Goal: Task Accomplishment & Management: Use online tool/utility

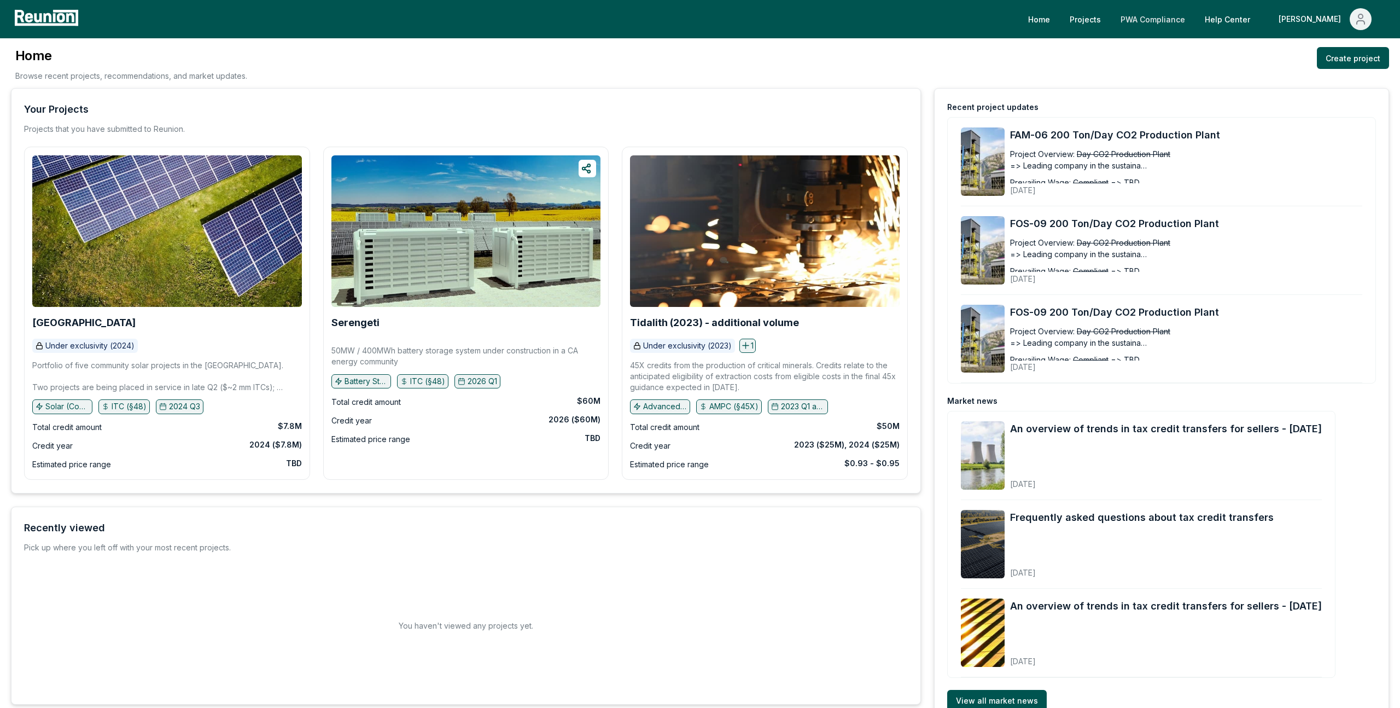
click at [1194, 14] on link "PWA Compliance" at bounding box center [1153, 19] width 82 height 22
click at [1194, 22] on link "PWA Compliance" at bounding box center [1153, 19] width 82 height 22
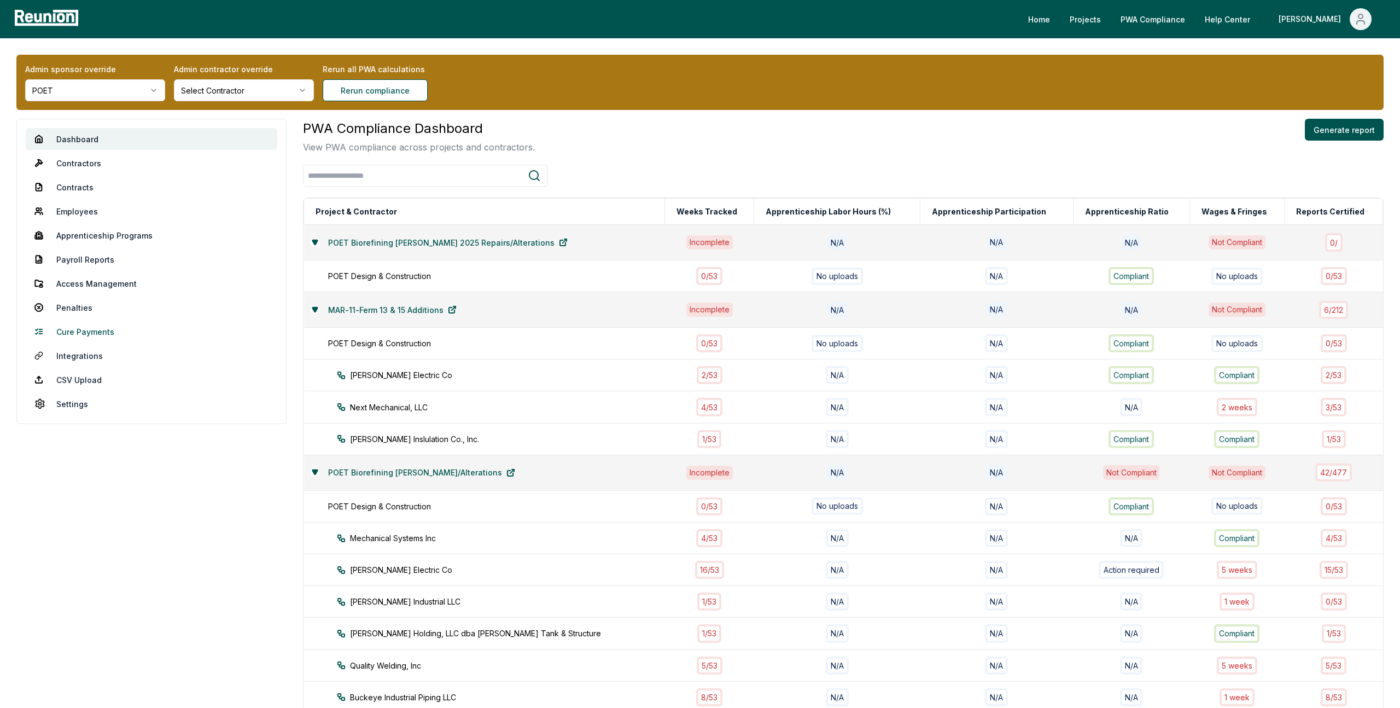
click at [86, 333] on link "Cure Payments" at bounding box center [152, 332] width 252 height 22
click at [85, 311] on link "Penalties" at bounding box center [152, 307] width 252 height 22
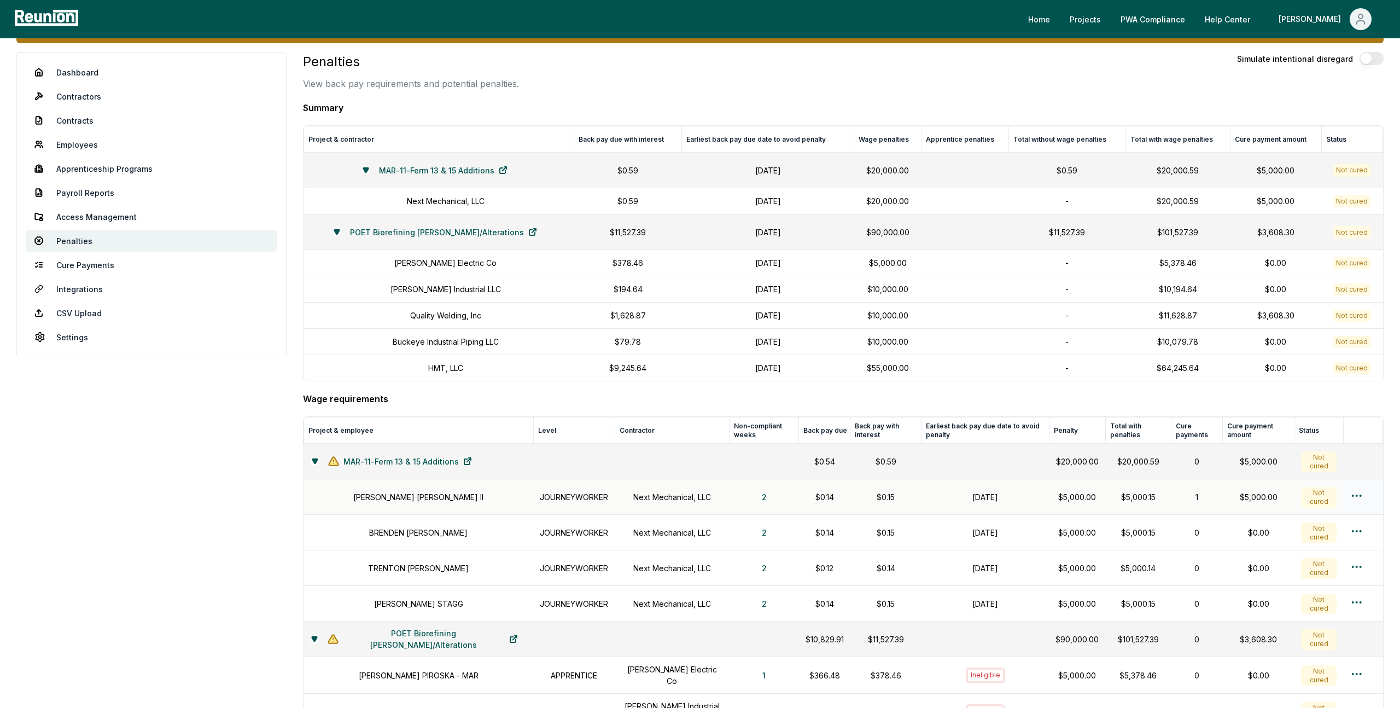
scroll to position [68, 0]
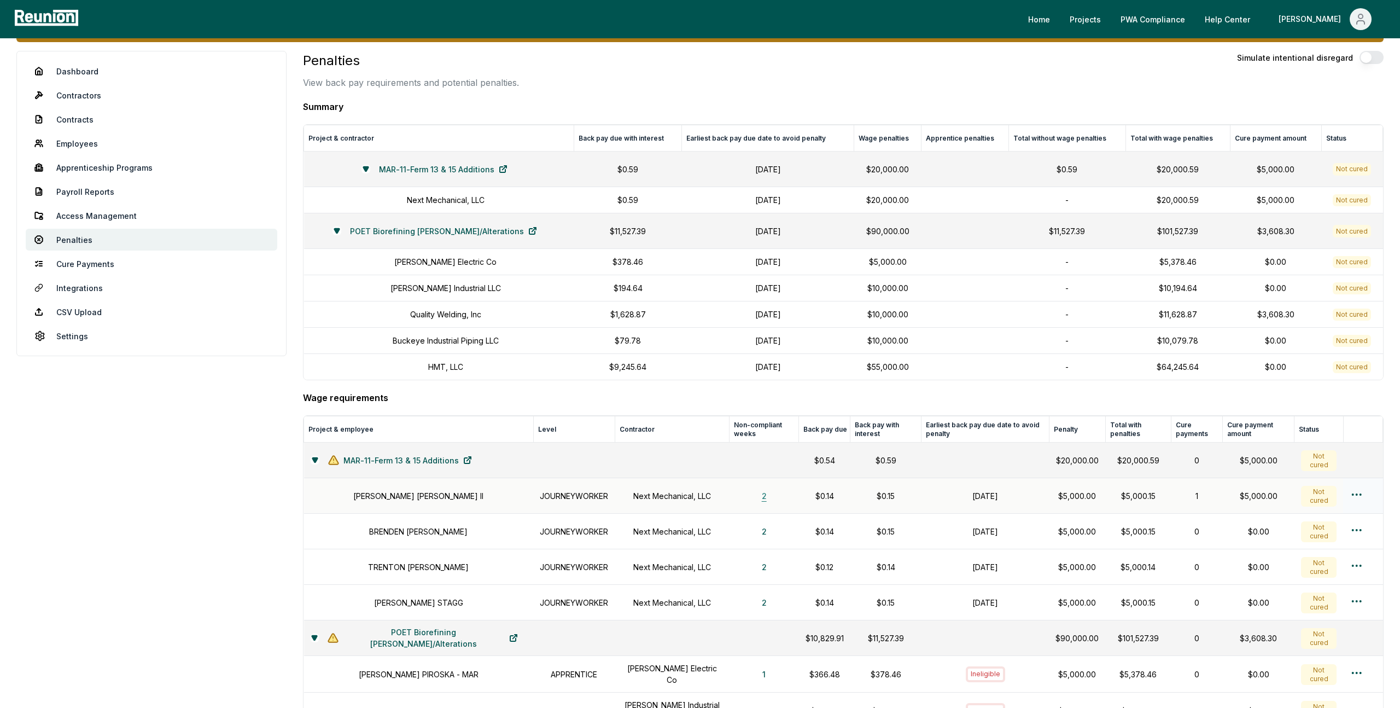
click at [757, 500] on button "2" at bounding box center [764, 496] width 22 height 22
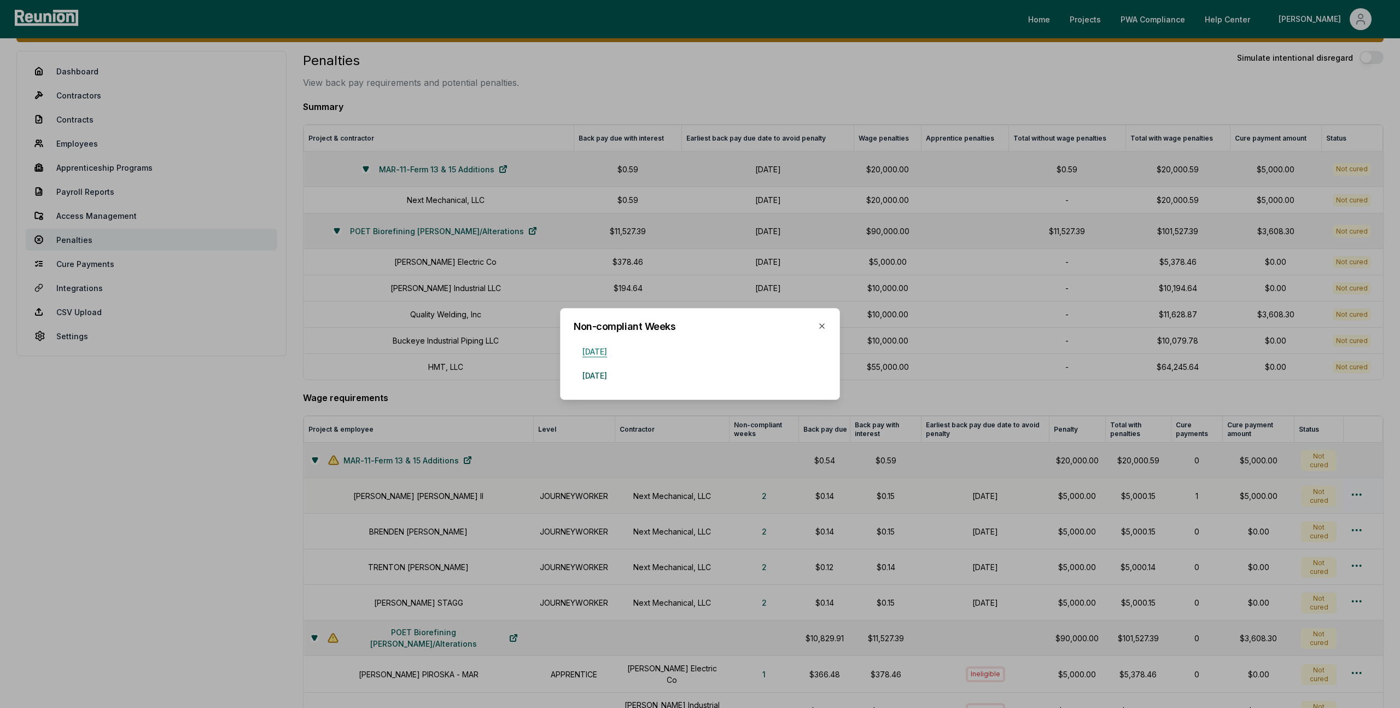
click at [607, 354] on button "June 22, 2025" at bounding box center [595, 351] width 42 height 22
click at [440, 241] on div at bounding box center [700, 354] width 1400 height 708
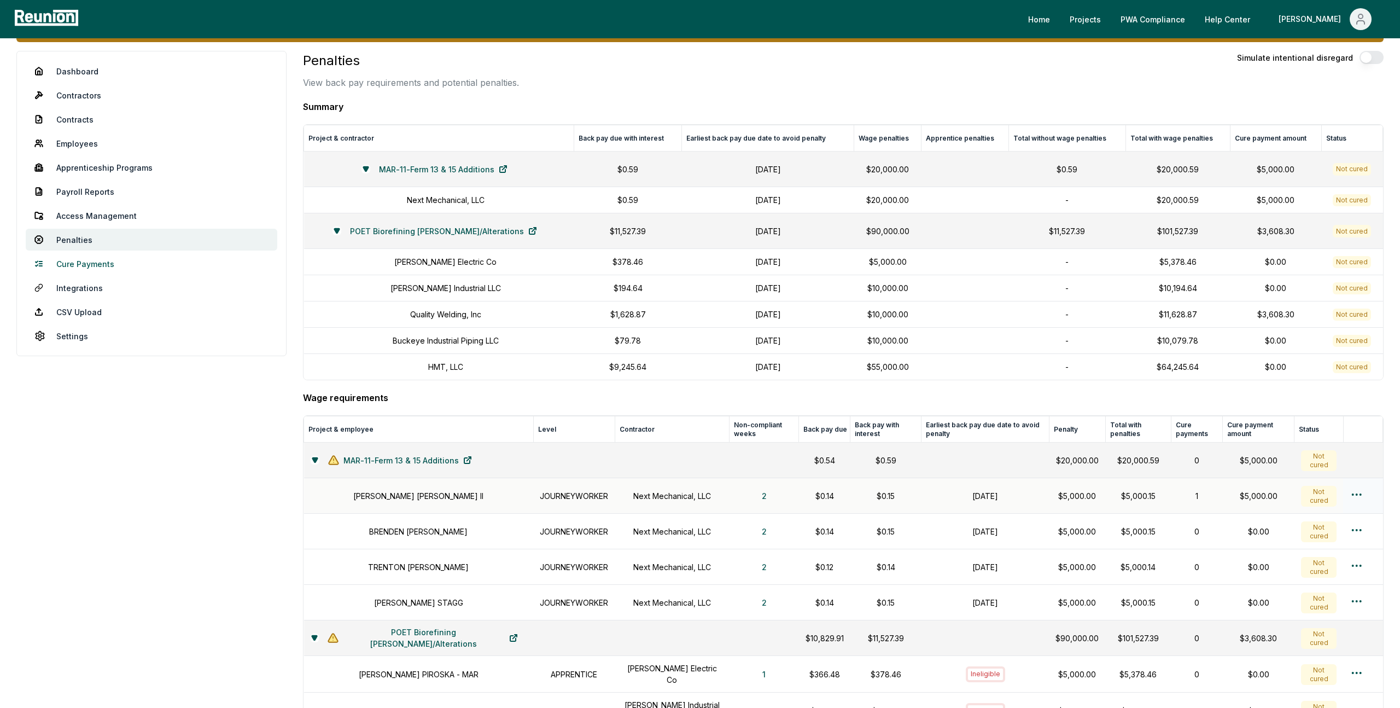
click at [100, 258] on link "Cure Payments" at bounding box center [152, 264] width 252 height 22
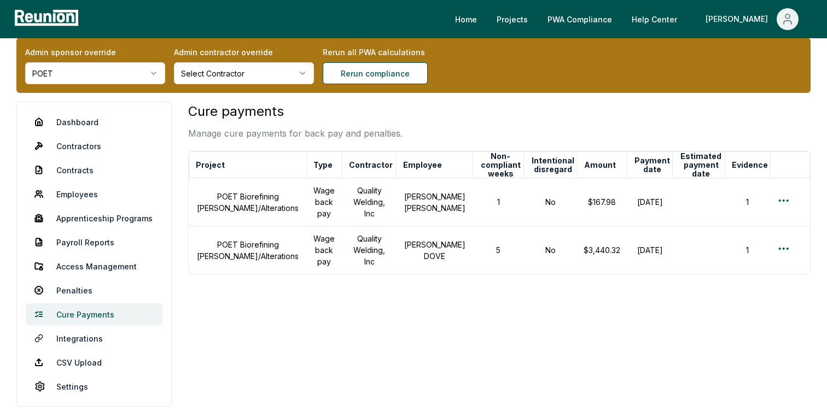
scroll to position [20, 0]
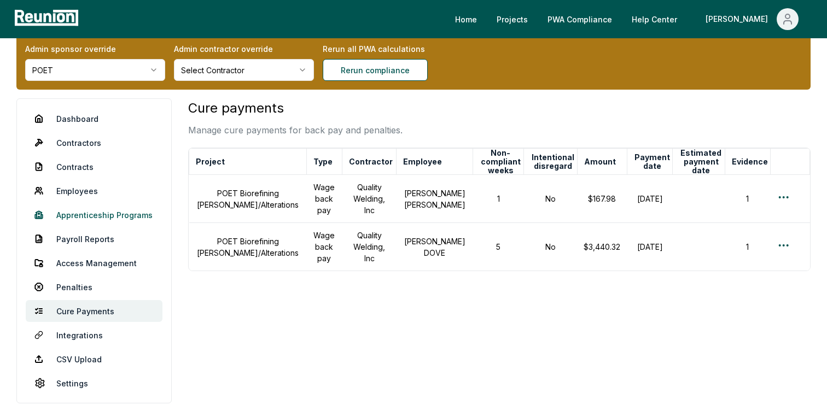
click at [103, 212] on link "Apprenticeship Programs" at bounding box center [94, 215] width 137 height 22
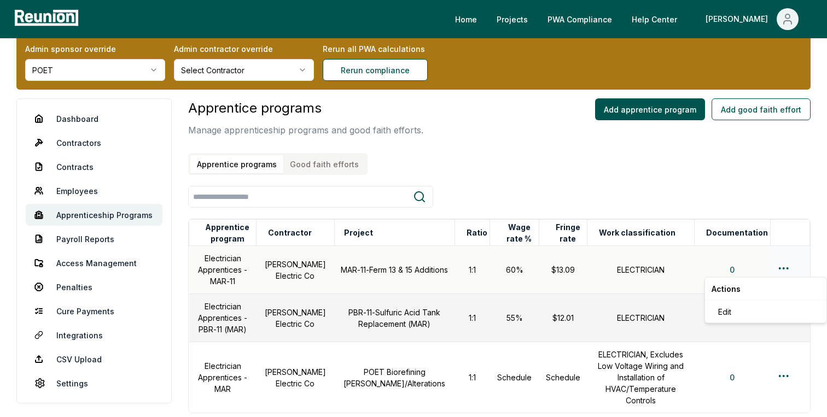
click at [787, 268] on html "Please visit us on your desktop We're working on making our marketplace mobile-…" at bounding box center [413, 249] width 827 height 538
click at [742, 313] on div "Edit" at bounding box center [766, 312] width 104 height 18
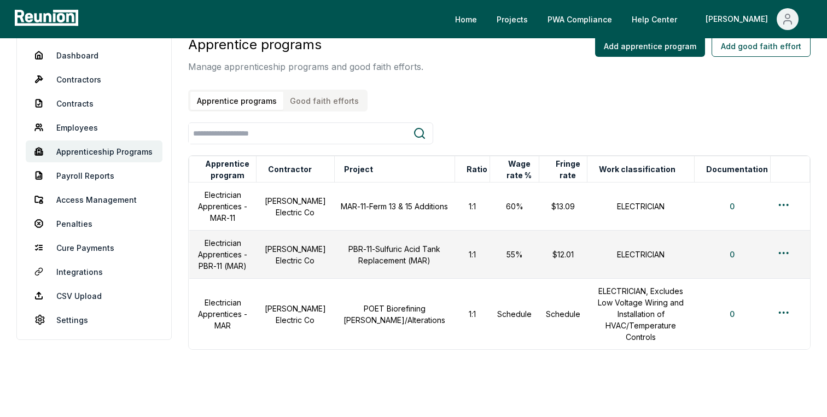
scroll to position [97, 0]
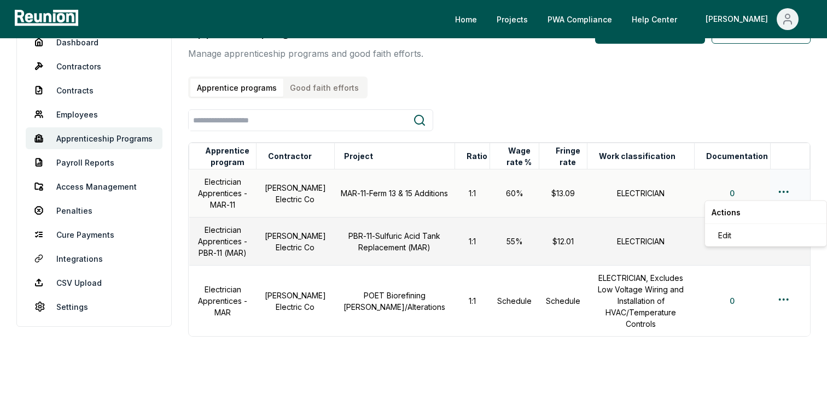
click at [782, 187] on html "Please visit us on your desktop We're working on making our marketplace mobile-…" at bounding box center [413, 172] width 827 height 538
click at [740, 232] on div "Edit" at bounding box center [766, 235] width 104 height 18
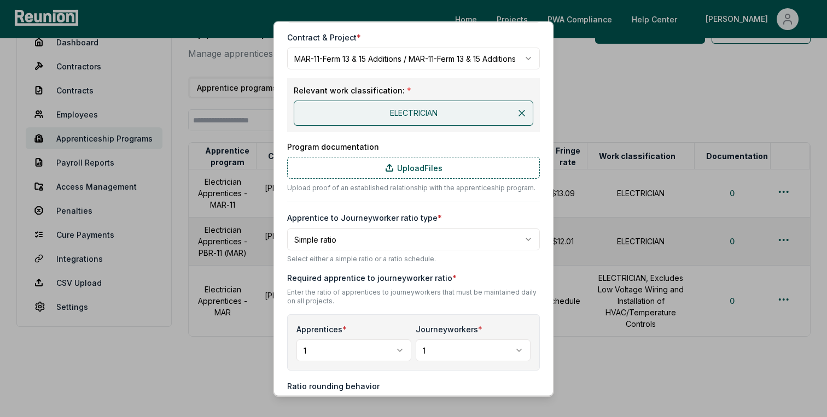
scroll to position [137, 0]
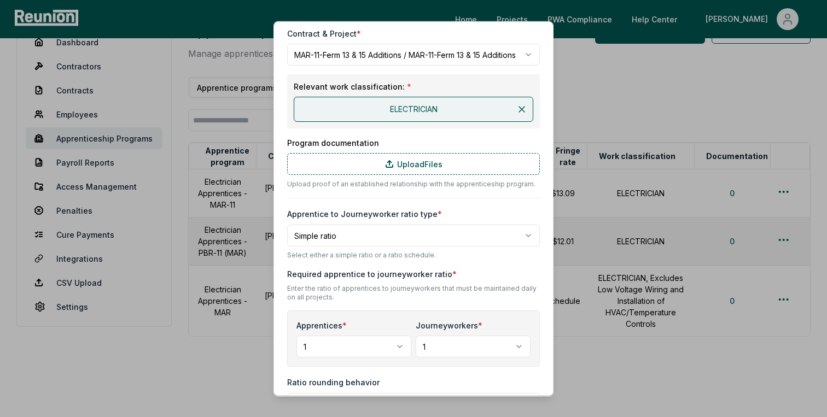
click at [423, 235] on body "Please visit us on your desktop We're working on making our marketplace mobile-…" at bounding box center [413, 172] width 827 height 538
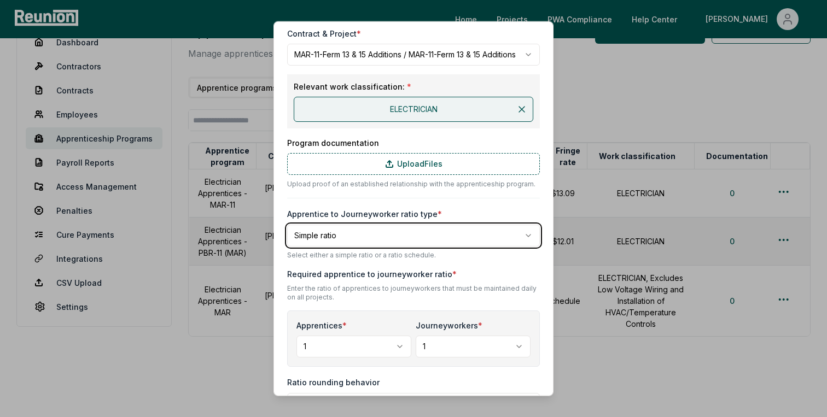
click at [423, 235] on body "Please visit us on your desktop We're working on making our marketplace mobile-…" at bounding box center [413, 172] width 827 height 538
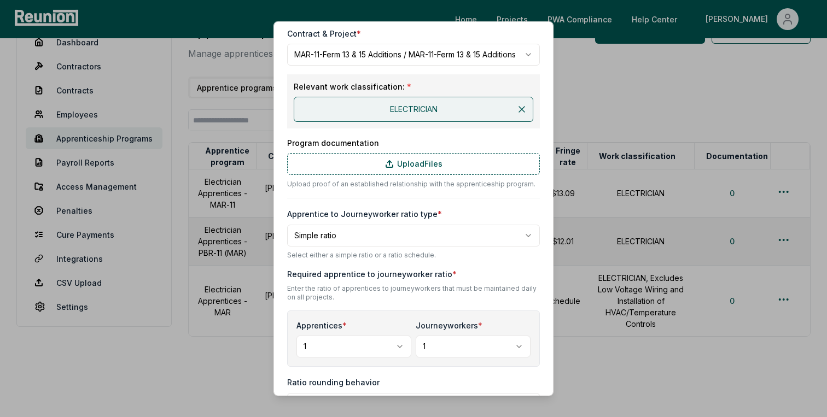
click at [447, 205] on div "**********" at bounding box center [413, 318] width 253 height 841
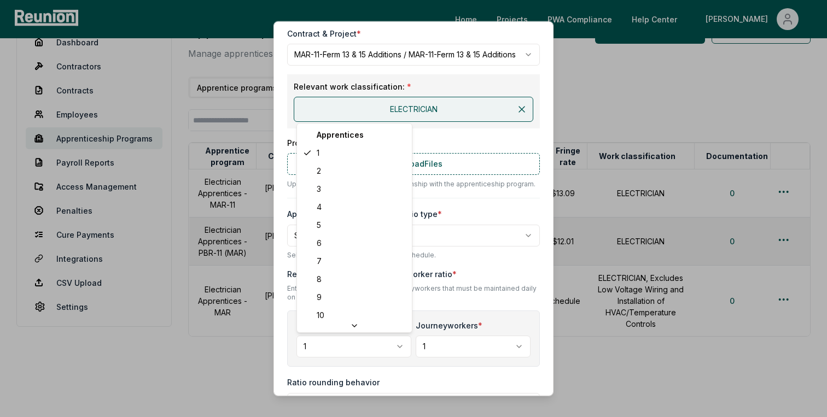
click at [371, 341] on body "Please visit us on your desktop We're working on making our marketplace mobile-…" at bounding box center [413, 172] width 827 height 538
click at [372, 346] on body "Please visit us on your desktop We're working on making our marketplace mobile-…" at bounding box center [413, 172] width 827 height 538
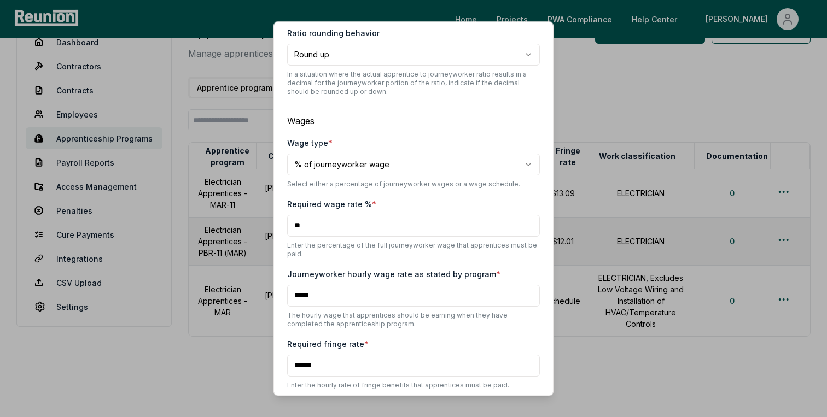
scroll to position [528, 0]
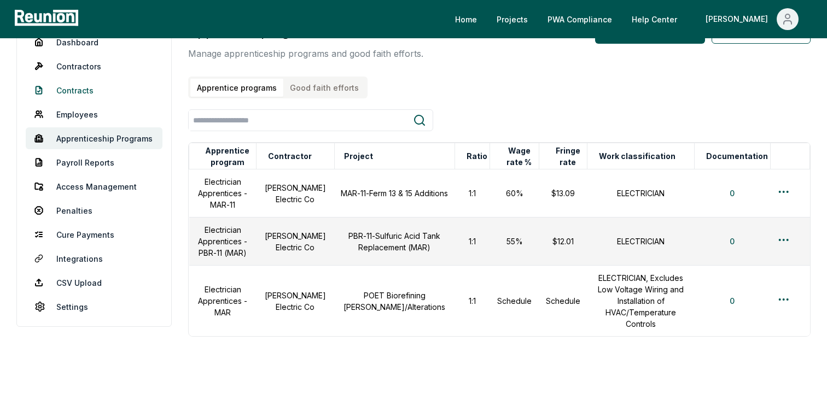
click at [79, 90] on link "Contracts" at bounding box center [94, 90] width 137 height 22
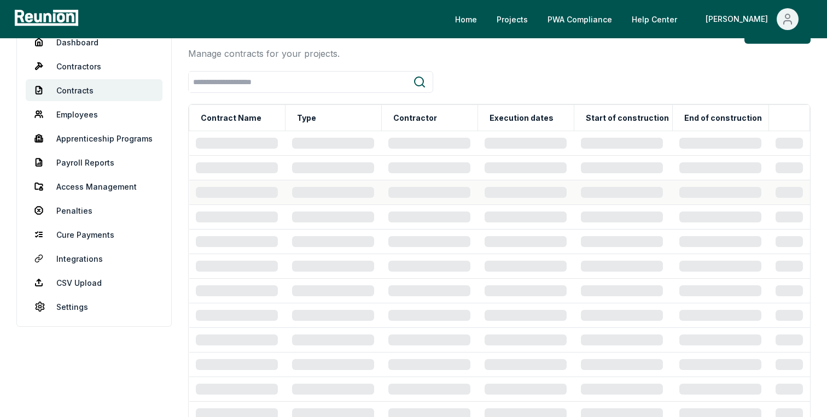
scroll to position [61, 0]
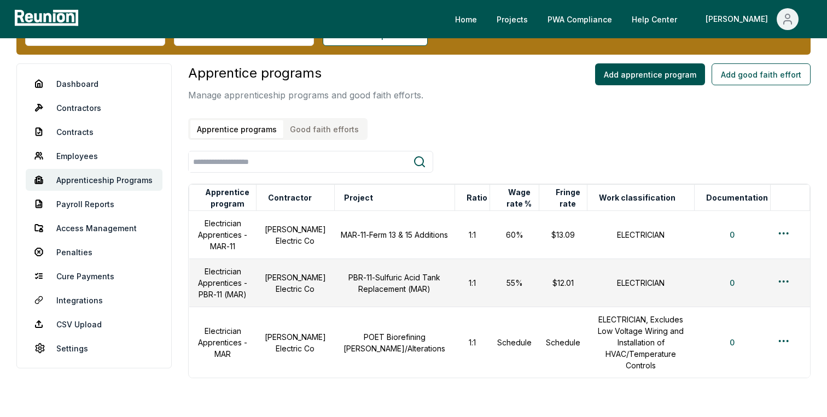
scroll to position [57, 0]
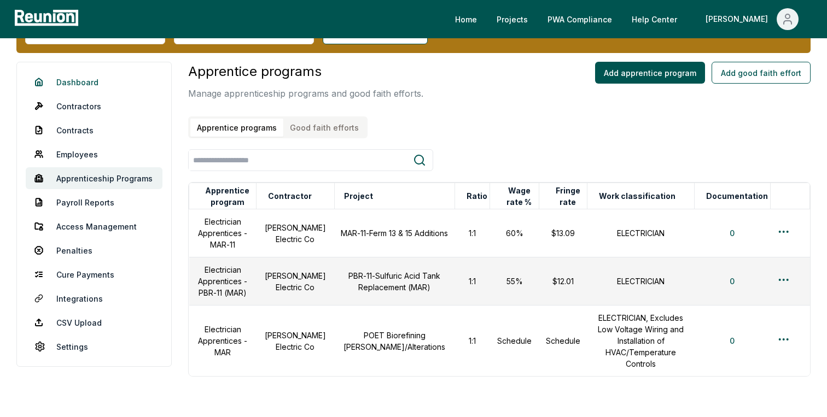
click at [82, 83] on link "Dashboard" at bounding box center [94, 82] width 137 height 22
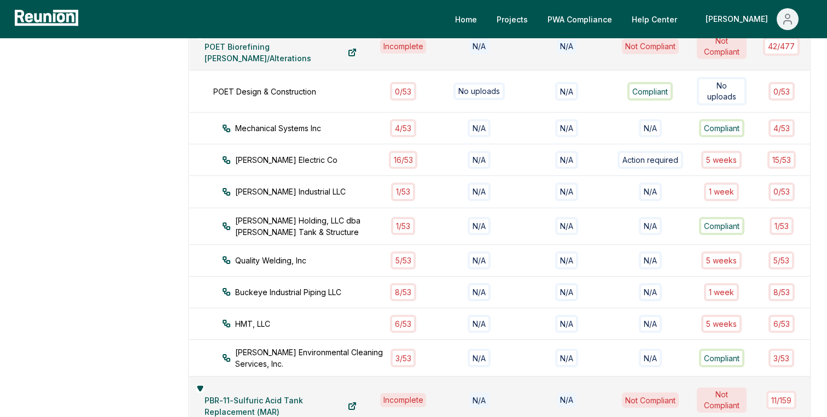
scroll to position [643, 0]
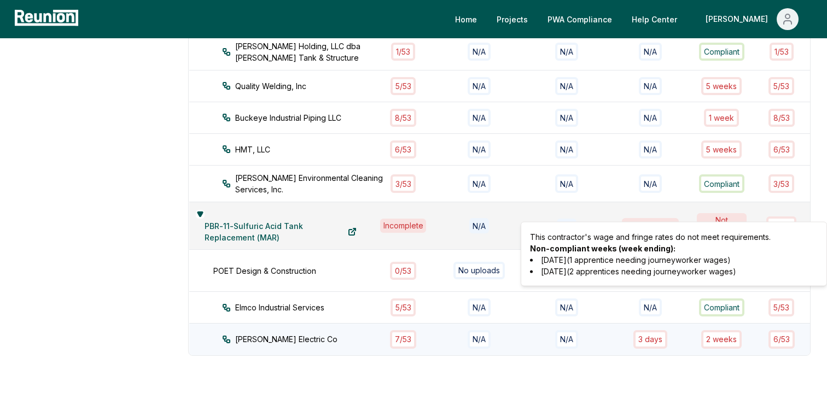
click at [729, 330] on div "2 week s" at bounding box center [721, 339] width 40 height 18
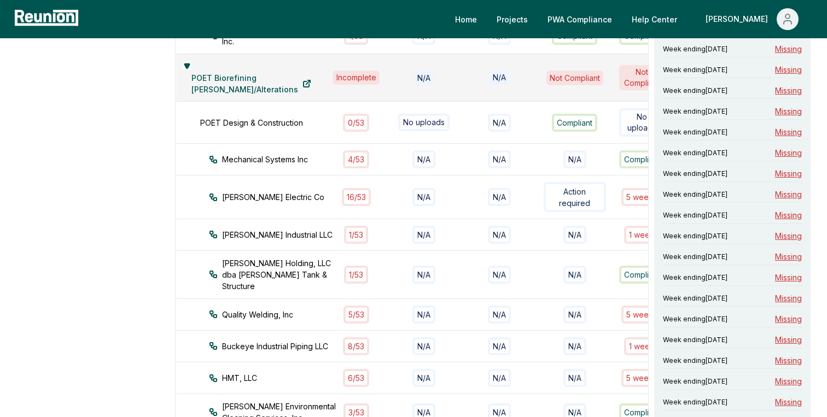
scroll to position [273, 0]
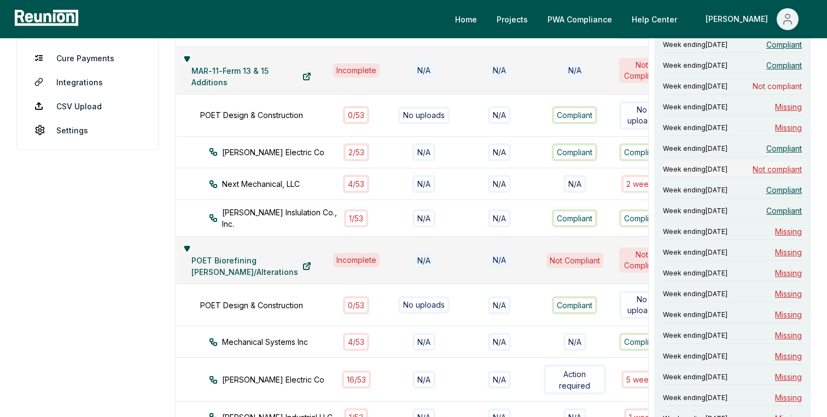
click at [779, 175] on span "Not compliant" at bounding box center [777, 169] width 49 height 11
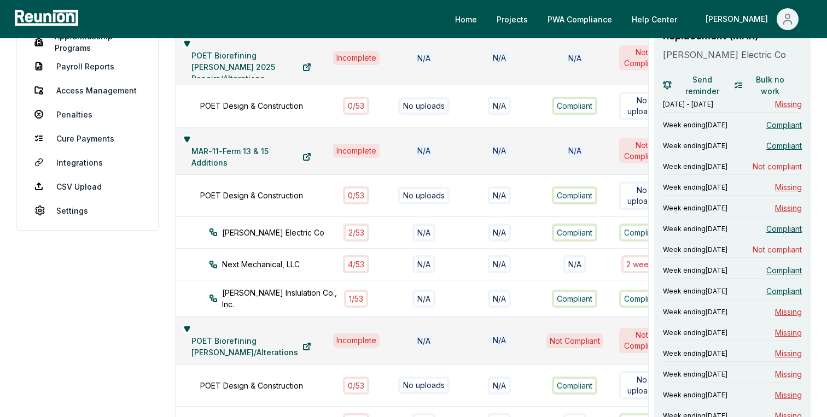
scroll to position [186, 0]
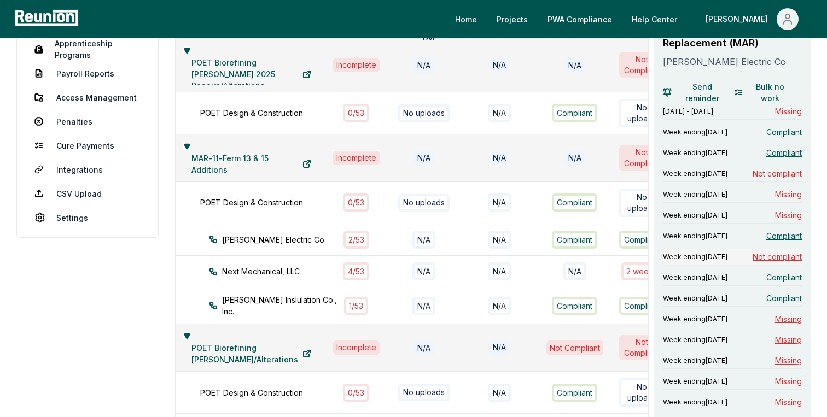
click at [767, 263] on span "Not compliant" at bounding box center [777, 256] width 49 height 11
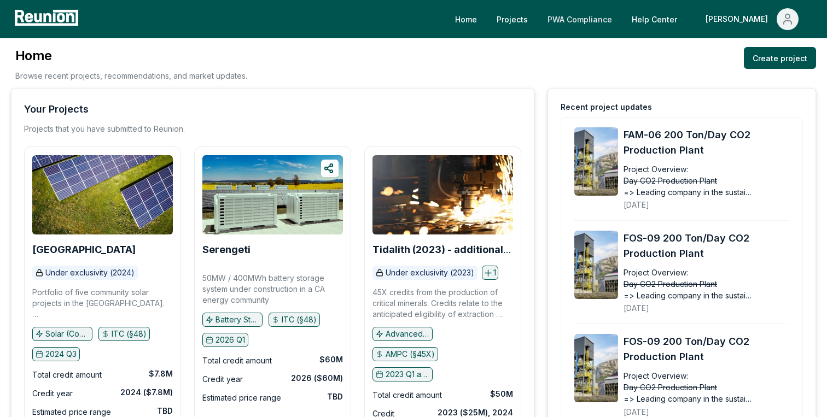
click at [619, 26] on link "PWA Compliance" at bounding box center [580, 19] width 82 height 22
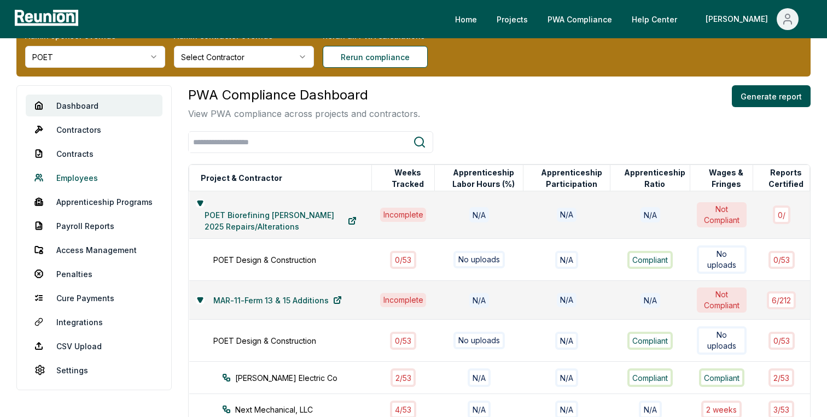
scroll to position [34, 0]
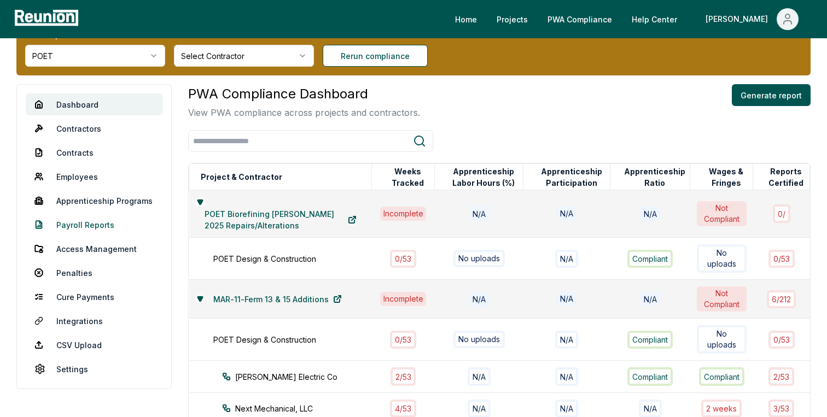
click at [87, 222] on link "Payroll Reports" at bounding box center [94, 225] width 137 height 22
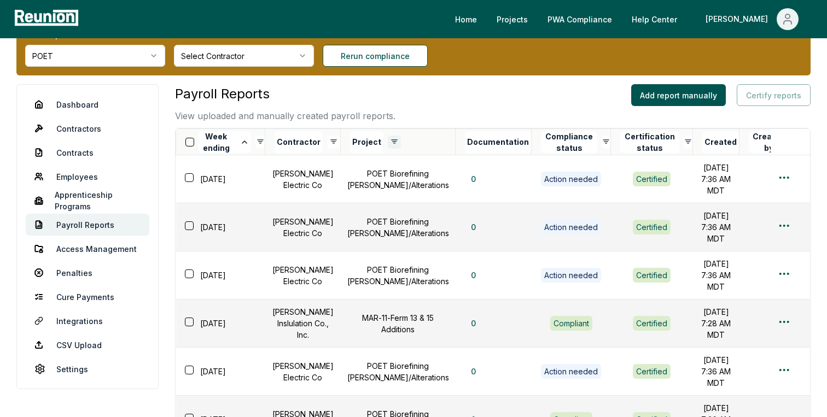
click at [406, 143] on html "Please visit us on your desktop We're working on making our marketplace mobile-…" at bounding box center [413, 370] width 827 height 808
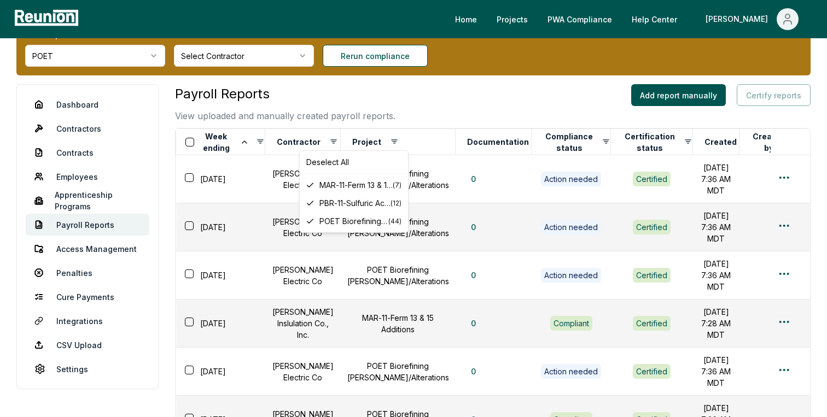
click at [377, 110] on html "Please visit us on your desktop We're working on making our marketplace mobile-…" at bounding box center [413, 370] width 827 height 808
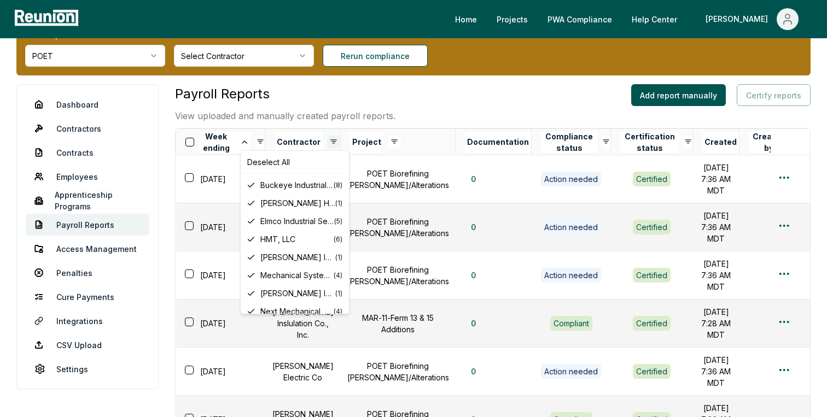
click at [345, 143] on html "Please visit us on your desktop We're working on making our marketplace mobile-…" at bounding box center [413, 370] width 827 height 808
click at [296, 166] on div "Deselect All" at bounding box center [295, 162] width 104 height 18
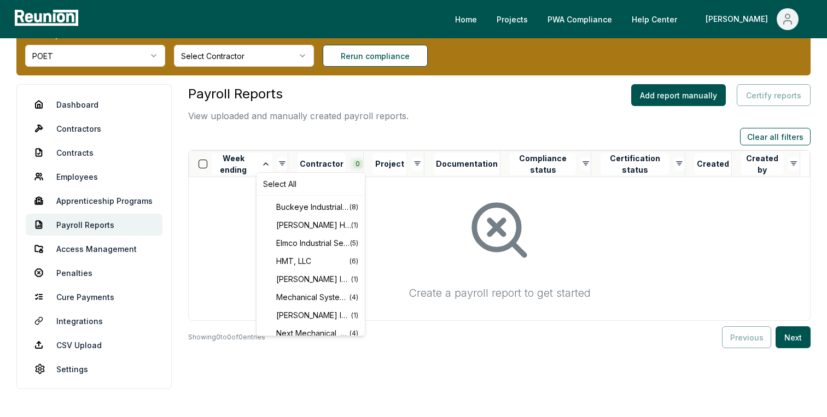
click at [359, 164] on html "Please visit us on your desktop We're working on making our marketplace mobile-…" at bounding box center [413, 212] width 827 height 492
click at [316, 278] on span "Maddox Industrial LLC" at bounding box center [313, 278] width 75 height 11
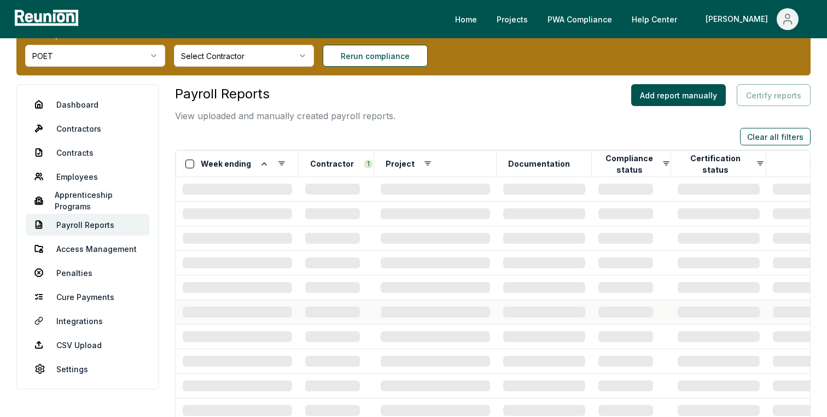
scroll to position [23, 0]
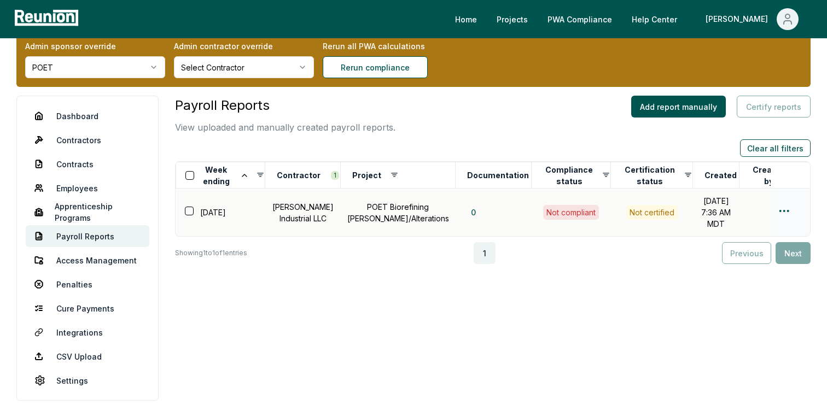
click at [783, 213] on html "Please visit us on your desktop We're working on making our marketplace mobile-…" at bounding box center [413, 197] width 827 height 440
click at [726, 261] on div "Edit" at bounding box center [766, 260] width 104 height 18
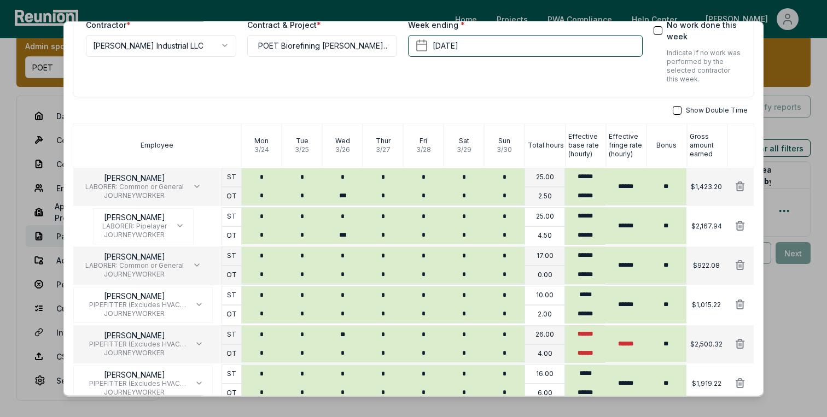
scroll to position [172, 0]
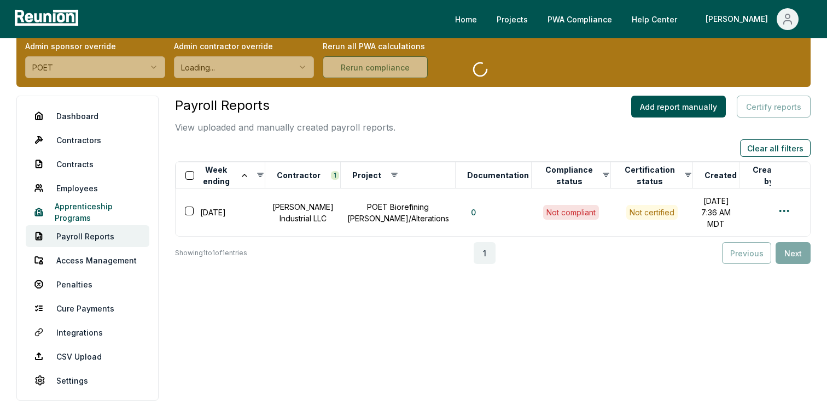
click at [85, 215] on link "Apprenticeship Programs" at bounding box center [88, 212] width 124 height 22
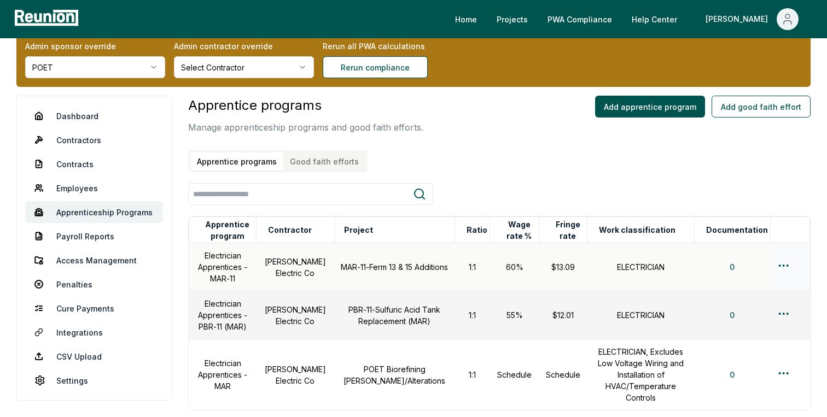
click at [784, 266] on html "Please visit us on your desktop We're working on making our marketplace mobile-…" at bounding box center [413, 246] width 827 height 538
click at [748, 307] on div "Edit" at bounding box center [766, 309] width 104 height 18
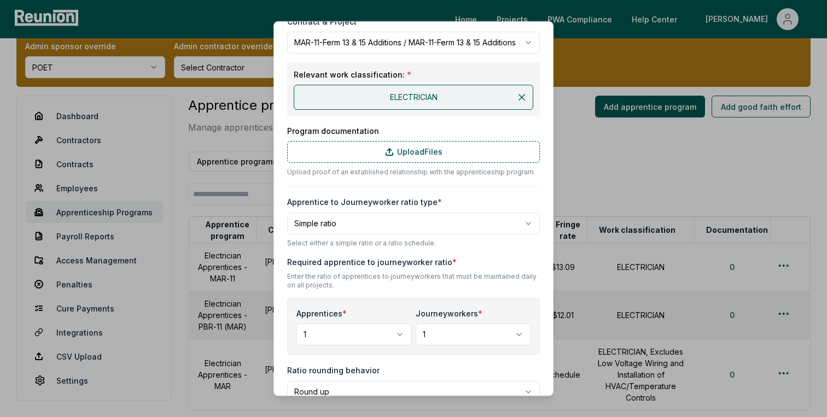
scroll to position [155, 0]
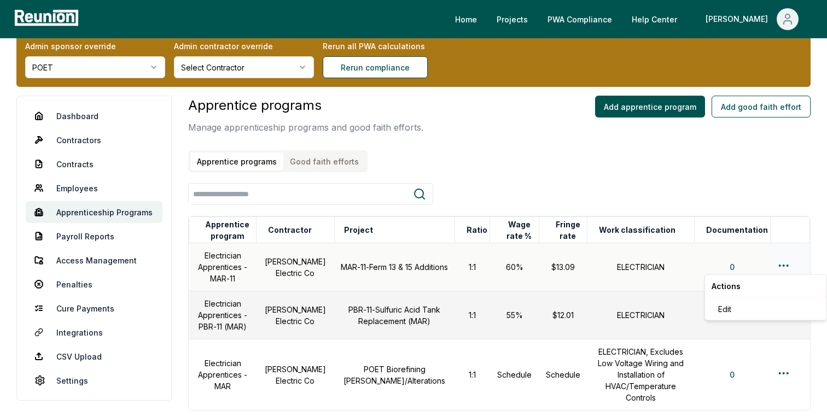
click at [784, 267] on html "Please visit us on your desktop We're working on making our marketplace mobile-…" at bounding box center [413, 246] width 827 height 538
click at [525, 166] on html "Please visit us on your desktop We're working on making our marketplace mobile-…" at bounding box center [413, 246] width 827 height 538
click at [73, 166] on link "Contracts" at bounding box center [94, 164] width 137 height 22
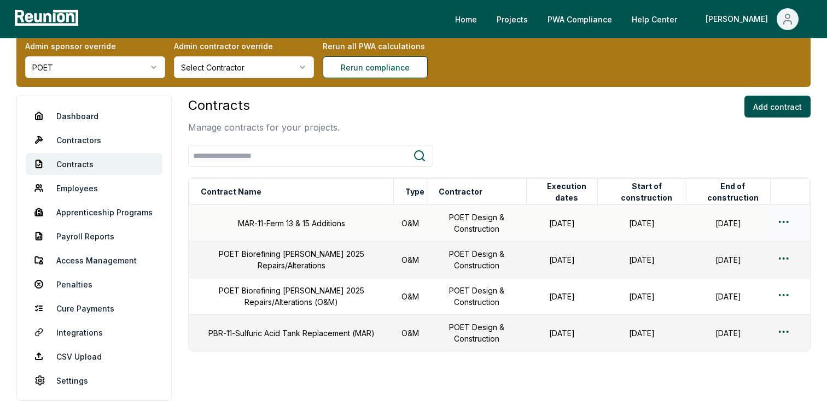
click at [786, 219] on html "Please visit us on your desktop We're working on making our marketplace mobile-…" at bounding box center [413, 216] width 827 height 479
click at [732, 264] on div "Edit" at bounding box center [766, 265] width 104 height 18
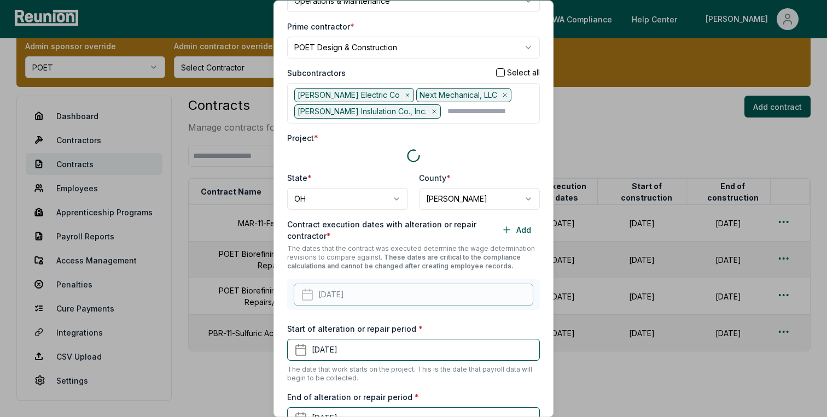
scroll to position [126, 0]
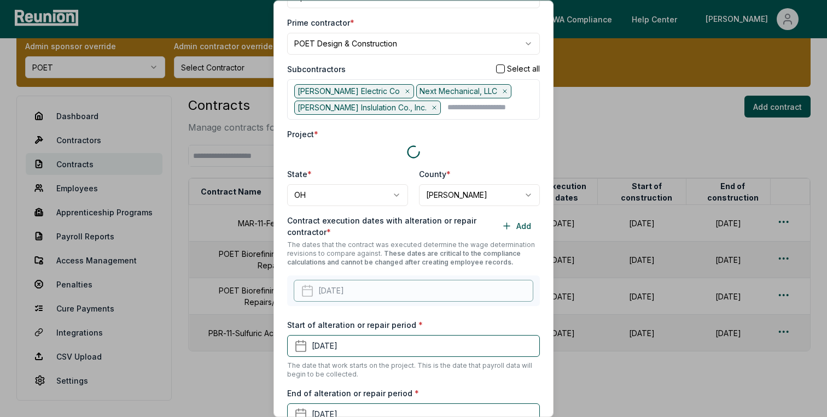
click at [409, 325] on label "Start of alteration or repair period *" at bounding box center [355, 324] width 136 height 11
click at [409, 335] on button "[DATE]" at bounding box center [413, 346] width 253 height 22
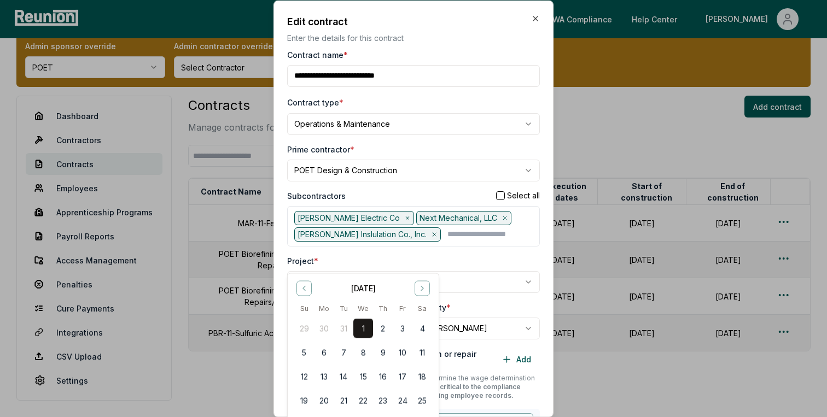
click at [481, 269] on div "**********" at bounding box center [413, 274] width 253 height 38
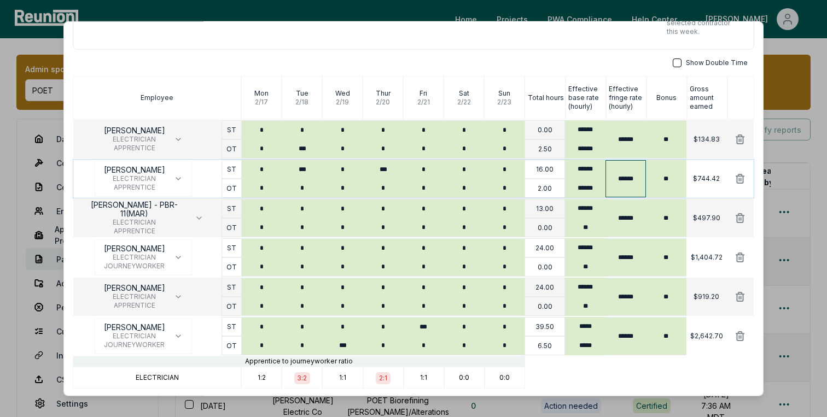
scroll to position [122, 0]
click at [602, 129] on input "******" at bounding box center [585, 128] width 40 height 19
type input "**"
click at [626, 128] on input "******" at bounding box center [625, 137] width 40 height 37
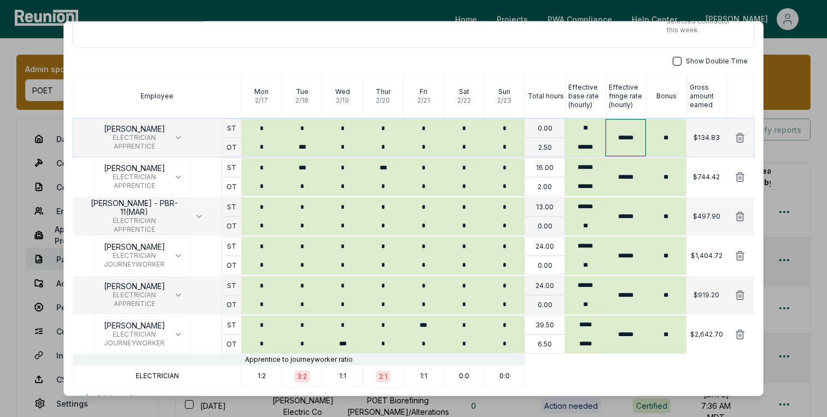
click at [626, 128] on input "******" at bounding box center [625, 137] width 40 height 37
click at [628, 142] on input "******" at bounding box center [625, 137] width 40 height 37
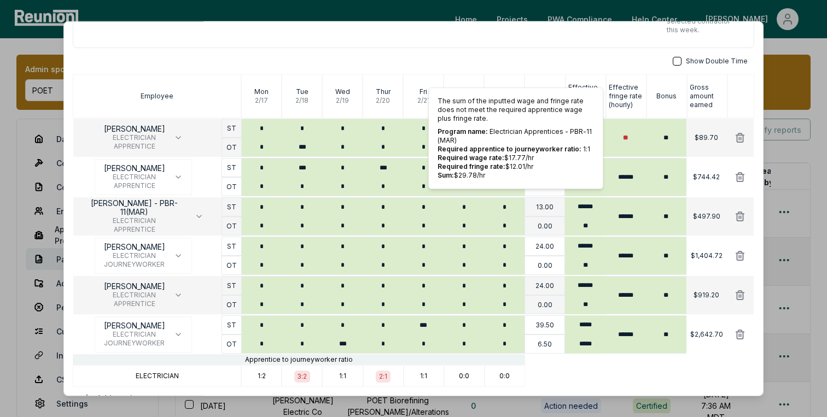
type input "**"
click at [623, 91] on p "Effective fringe rate (hourly)" at bounding box center [627, 96] width 37 height 26
click at [581, 246] on input "******" at bounding box center [585, 246] width 40 height 19
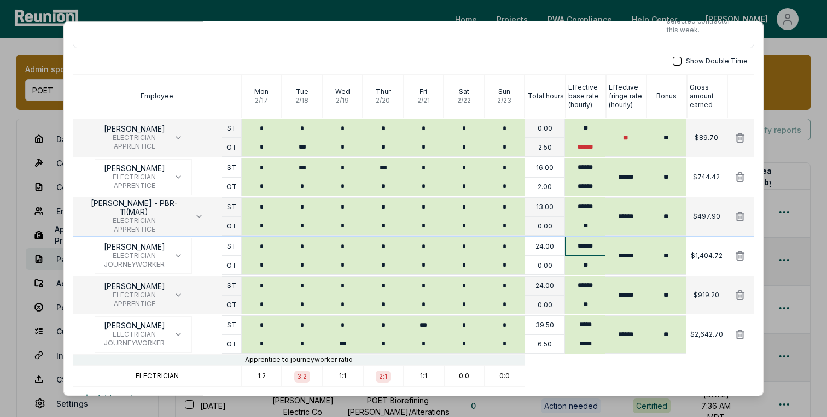
click at [581, 246] on input "******" at bounding box center [585, 246] width 40 height 19
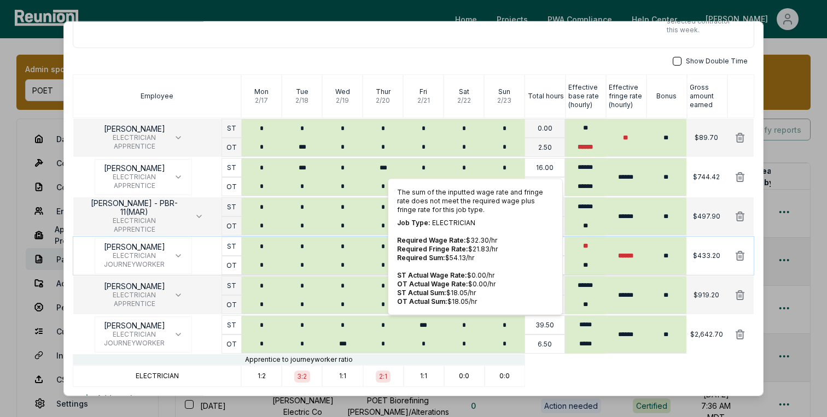
type input "**"
drag, startPoint x: 487, startPoint y: 239, endPoint x: 469, endPoint y: 239, distance: 17.5
click at [469, 239] on p "Required Wage Rate: $ 32.30 /hr" at bounding box center [475, 240] width 156 height 9
copy p "32.30"
click at [799, 104] on body "Please visit us on your desktop We're working on making our marketplace mobile-…" at bounding box center [413, 404] width 827 height 808
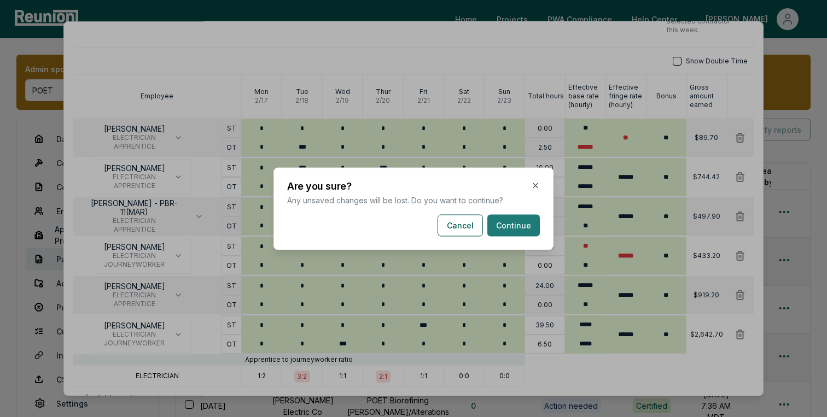
click at [501, 227] on button "Continue" at bounding box center [513, 225] width 53 height 22
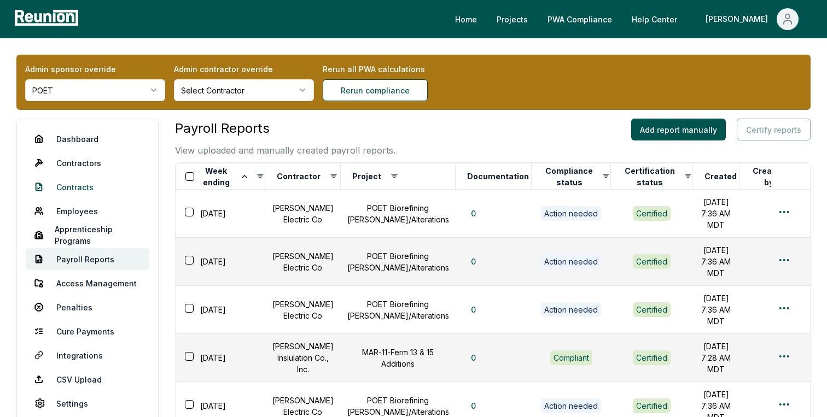
click at [85, 189] on link "Contracts" at bounding box center [88, 187] width 124 height 22
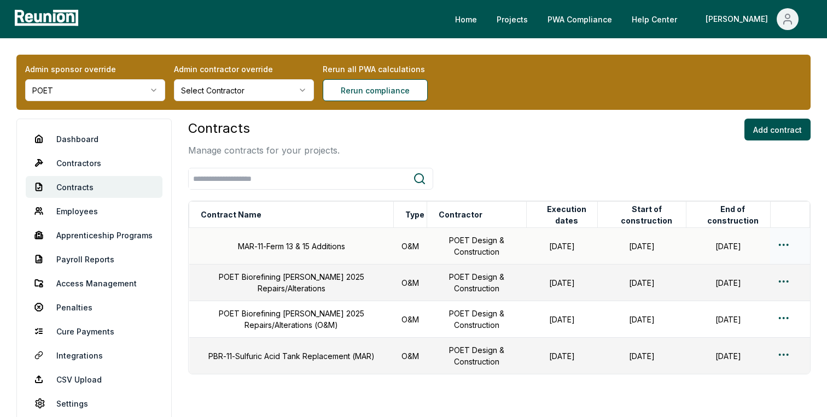
click at [784, 243] on html "Please visit us on your desktop We're working on making our marketplace mobile-…" at bounding box center [413, 239] width 827 height 479
click at [745, 286] on div "Edit" at bounding box center [766, 288] width 104 height 18
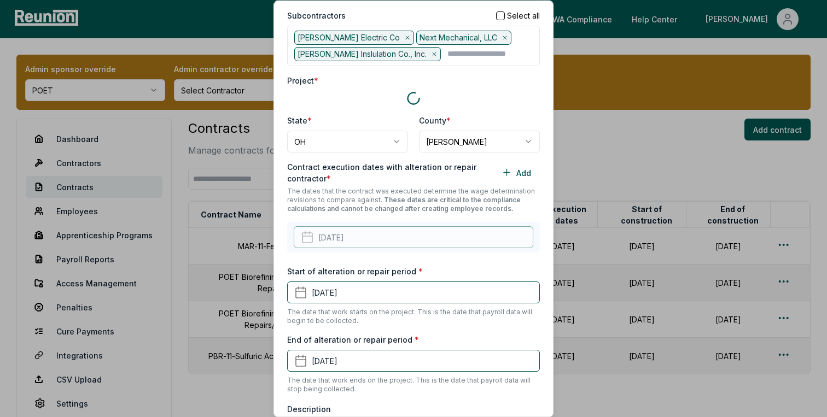
scroll to position [185, 0]
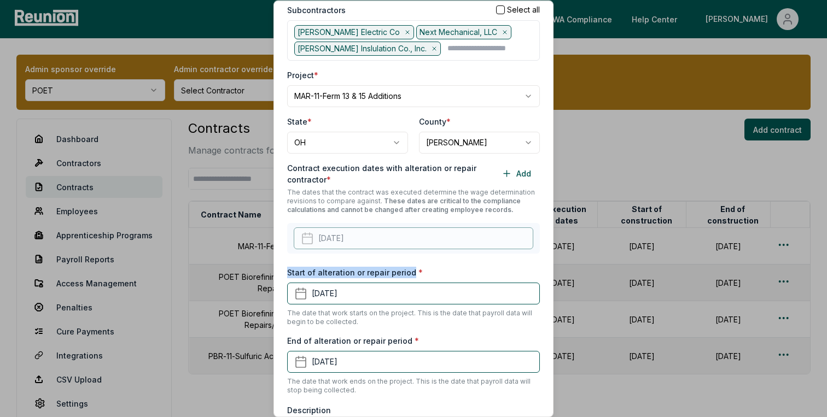
drag, startPoint x: 411, startPoint y: 265, endPoint x: 288, endPoint y: 267, distance: 122.5
click at [288, 267] on label "Start of alteration or repair period *" at bounding box center [355, 272] width 136 height 11
copy label "Start of alteration or repair period"
